Goal: Transaction & Acquisition: Subscribe to service/newsletter

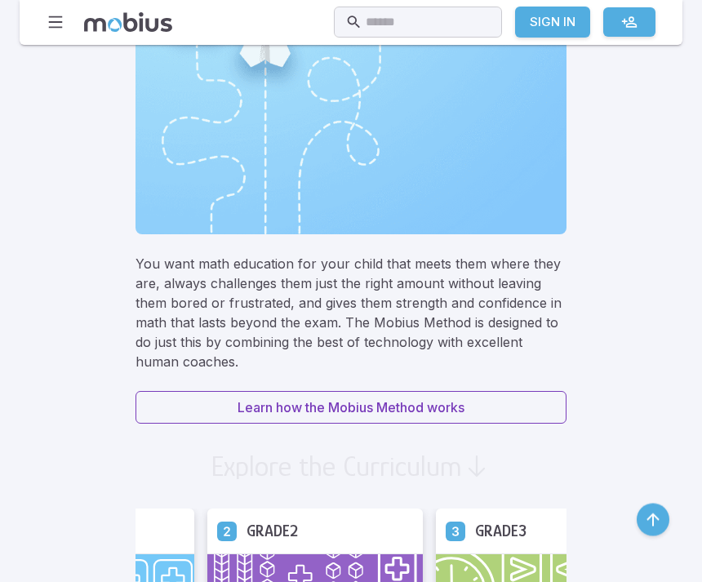
scroll to position [881, 0]
click at [136, 403] on link "Learn how the Mobius Method works" at bounding box center [351, 407] width 431 height 33
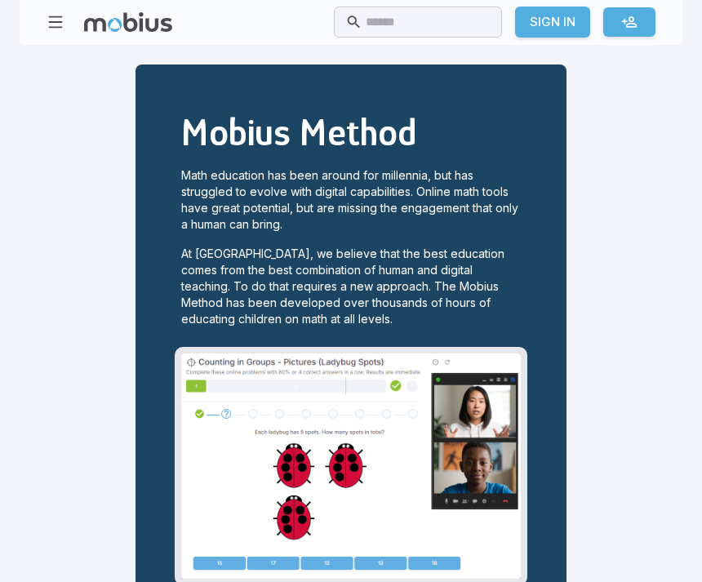
click at [54, 17] on icon "button" at bounding box center [56, 22] width 18 height 18
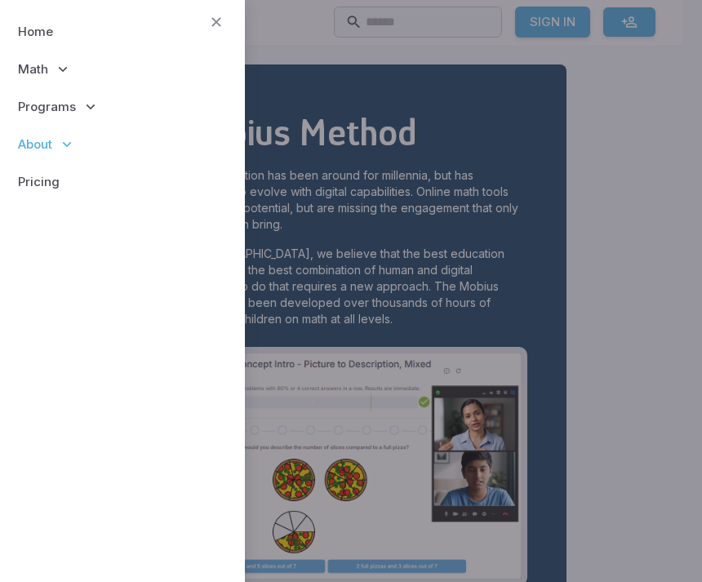
click at [31, 107] on span "Programs" at bounding box center [47, 107] width 58 height 18
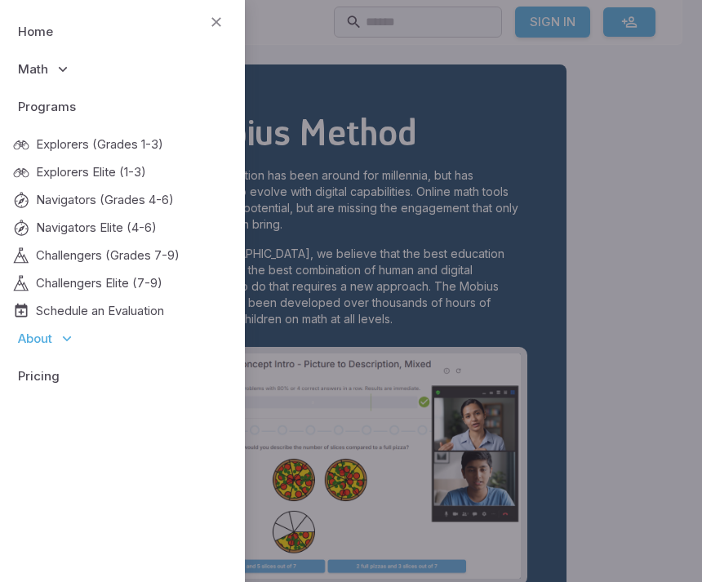
click at [25, 333] on span "About" at bounding box center [35, 339] width 34 height 18
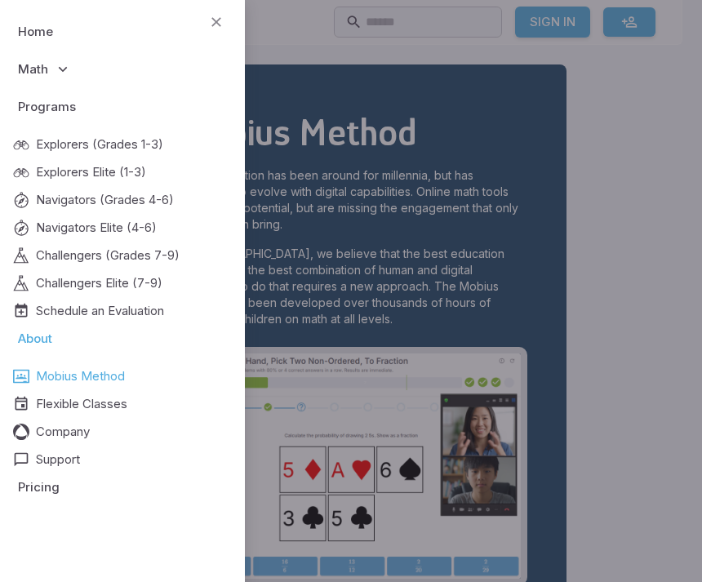
click at [29, 336] on span "About" at bounding box center [35, 339] width 34 height 18
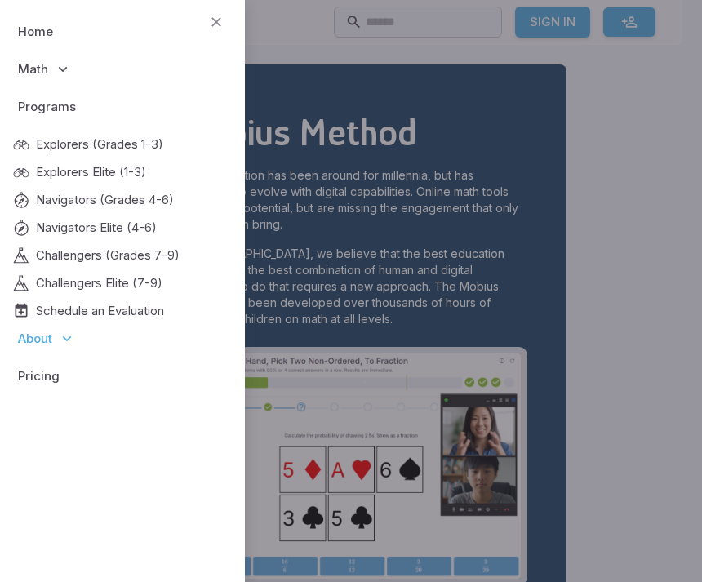
click at [38, 382] on link "Pricing" at bounding box center [122, 377] width 219 height 38
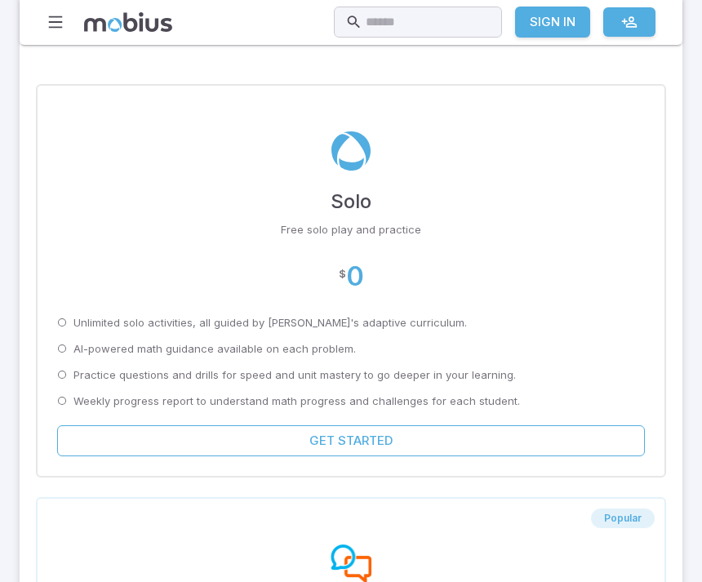
scroll to position [188, 0]
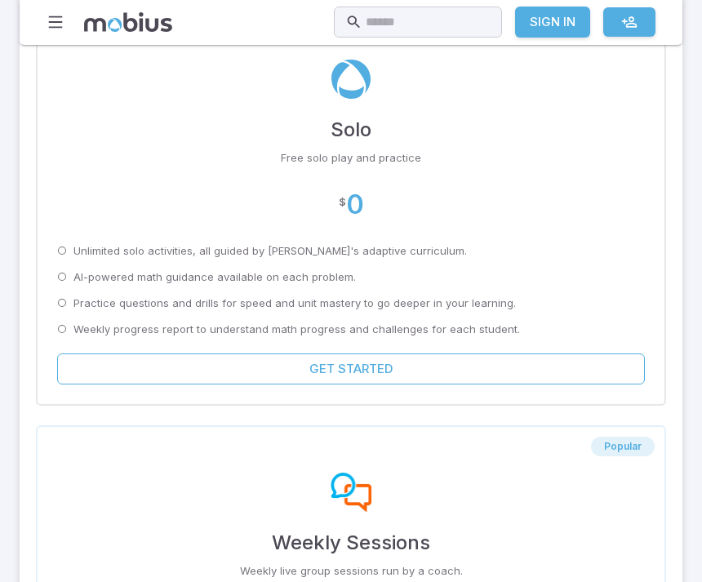
click at [162, 362] on button "Get Started" at bounding box center [351, 369] width 588 height 31
